Goal: Check status: Check status

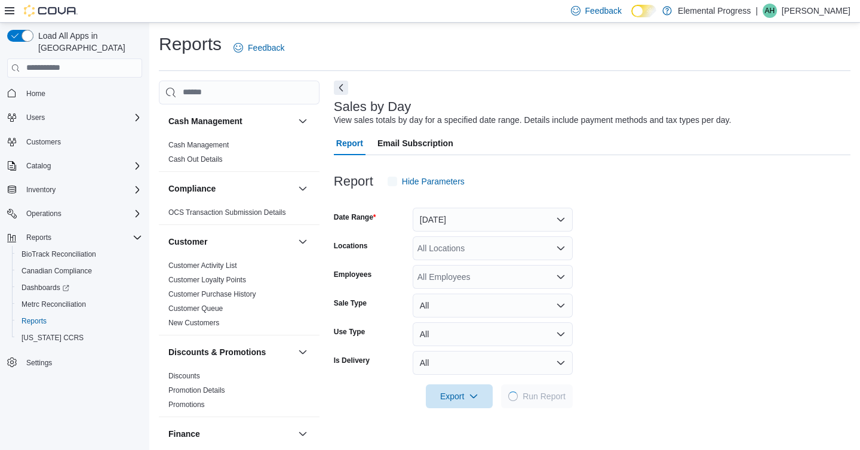
scroll to position [1, 0]
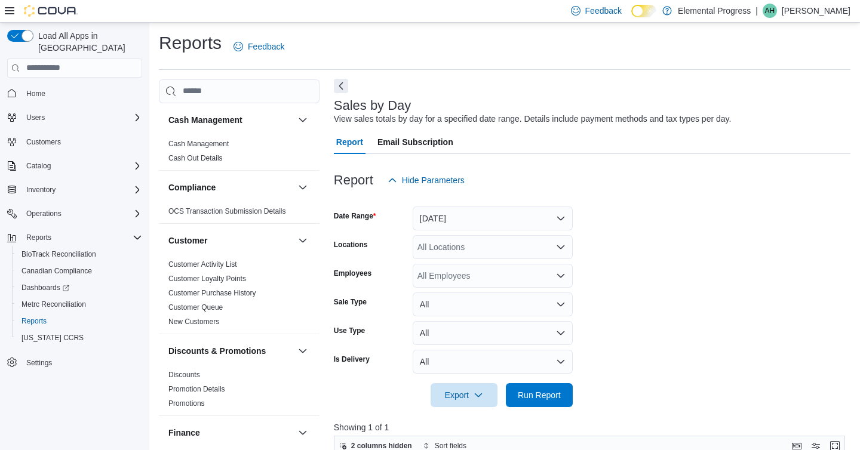
click at [342, 85] on button "Next" at bounding box center [341, 86] width 14 height 14
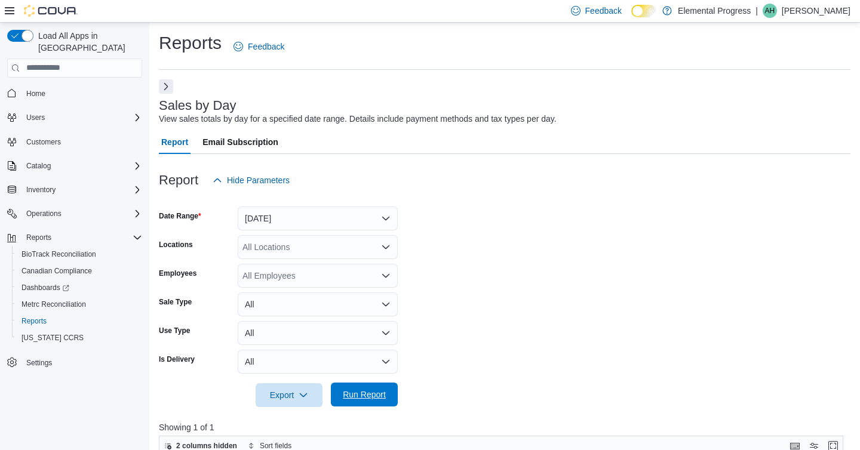
click at [365, 395] on span "Run Report" at bounding box center [364, 395] width 43 height 12
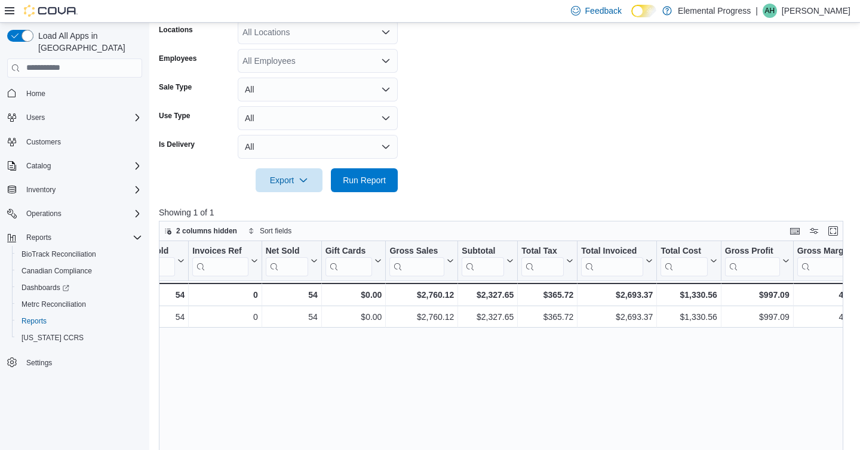
scroll to position [0, 0]
